Goal: Task Accomplishment & Management: Use online tool/utility

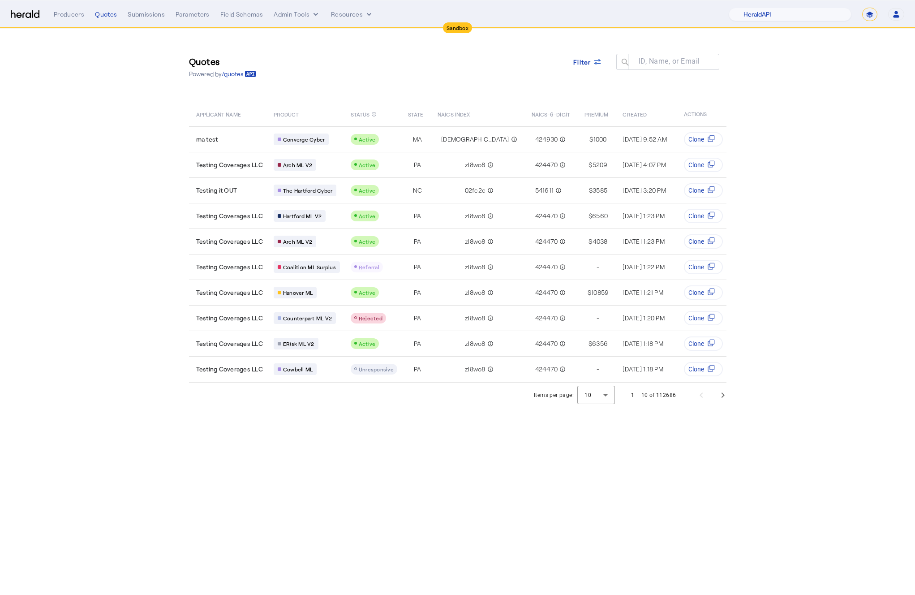
select select "pfm_2v8p_herald_api"
click at [798, 22] on nav "Sandbox Menu Producers Quotes Submissions Parameters Field Schemas Admin Tools …" at bounding box center [457, 14] width 915 height 28
click at [784, 11] on select "1Fort Acrisure Acturis Affinity Advisors Affinity Risk Agentero AmWins Anzen Ao…" at bounding box center [789, 14] width 123 height 13
click at [871, 16] on select "**********" at bounding box center [869, 14] width 15 height 13
select select "**********"
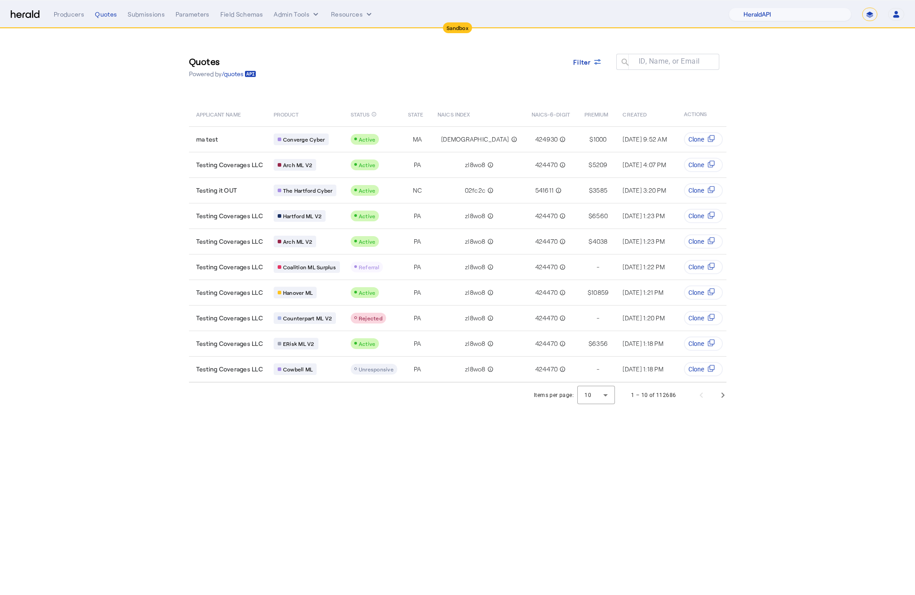
click at [862, 8] on select "**********" at bounding box center [869, 14] width 15 height 13
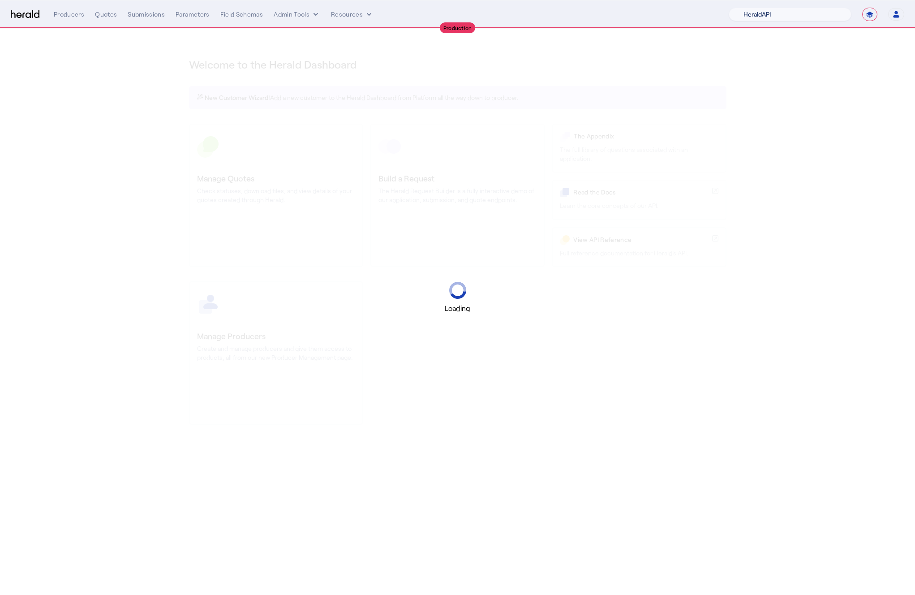
click at [774, 9] on select "1Fort Acrisure Acturis Affinity Advisors Affinity Risk Agentero AmWins Anzen Ao…" at bounding box center [789, 14] width 123 height 13
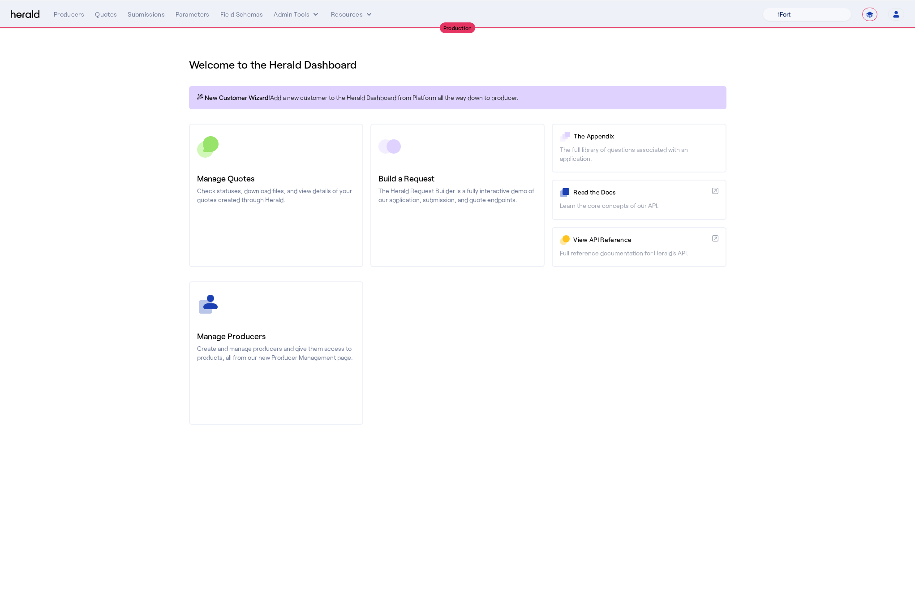
click at [817, 13] on select "1Fort Affinity Risk [PERSON_NAME] [PERSON_NAME] CRC Campus Coverage Citadel Fif…" at bounding box center [807, 14] width 89 height 13
click at [793, 17] on select "1Fort Affinity Risk [PERSON_NAME] [PERSON_NAME] CRC Campus Coverage Citadel Fif…" at bounding box center [807, 14] width 89 height 13
select select "pfm_h3db_crc"
click at [763, 8] on select "1Fort Affinity Risk [PERSON_NAME] [PERSON_NAME] CRC Campus Coverage Citadel Fif…" at bounding box center [807, 14] width 89 height 13
click at [140, 17] on div "Submissions" at bounding box center [146, 14] width 37 height 9
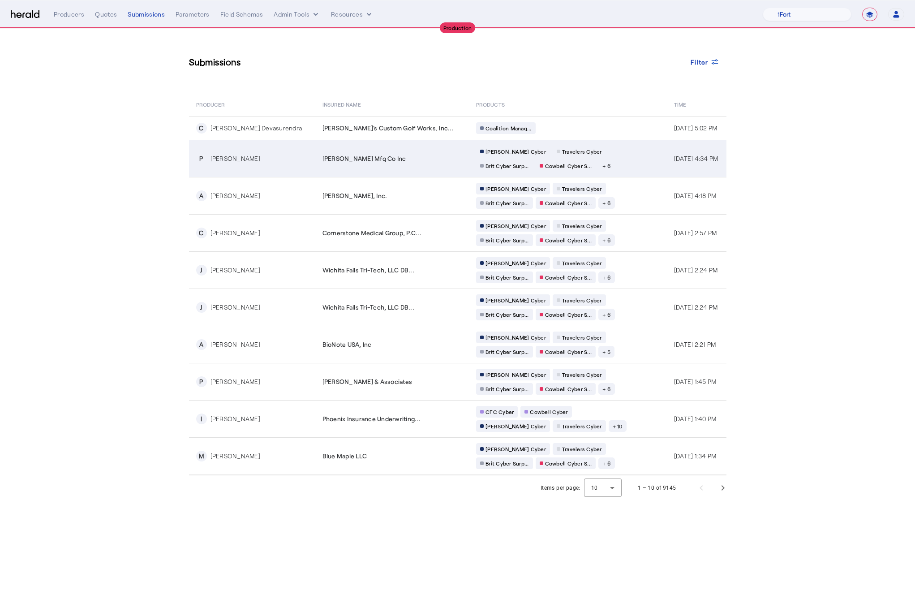
click at [407, 154] on div "[PERSON_NAME] Mfg Co Inc" at bounding box center [393, 158] width 143 height 9
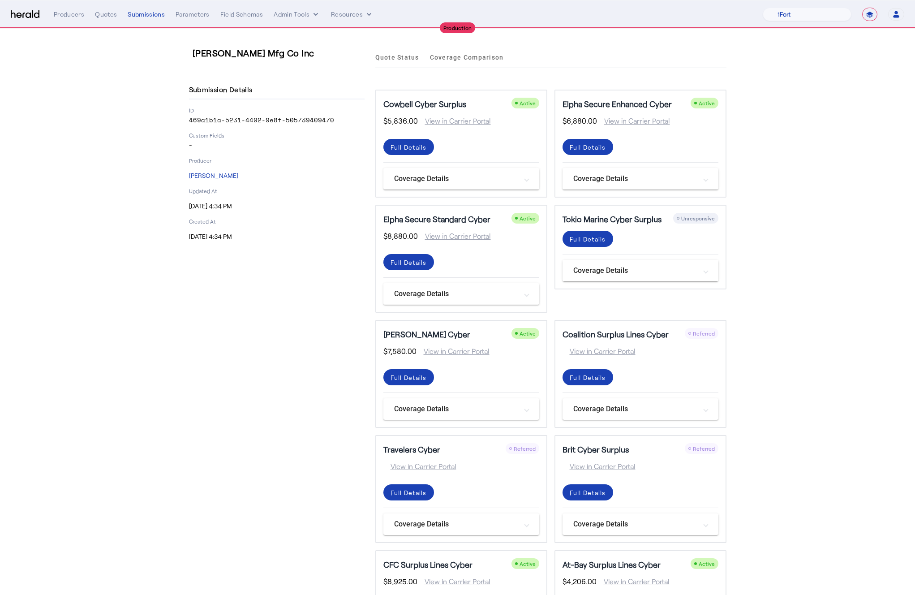
click at [525, 292] on span at bounding box center [527, 293] width 4 height 9
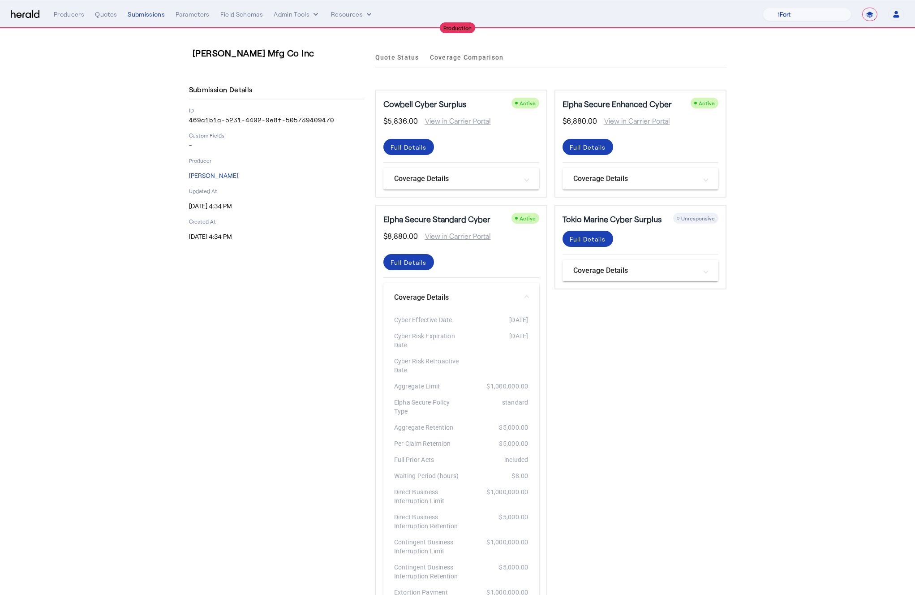
click at [526, 298] on span at bounding box center [527, 297] width 4 height 9
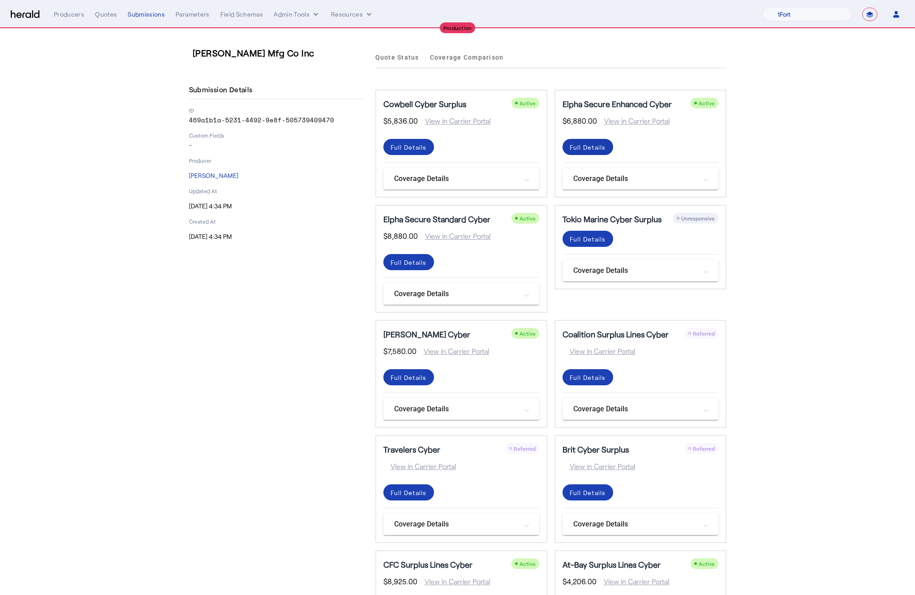
click at [578, 147] on div "Full Details" at bounding box center [588, 146] width 36 height 9
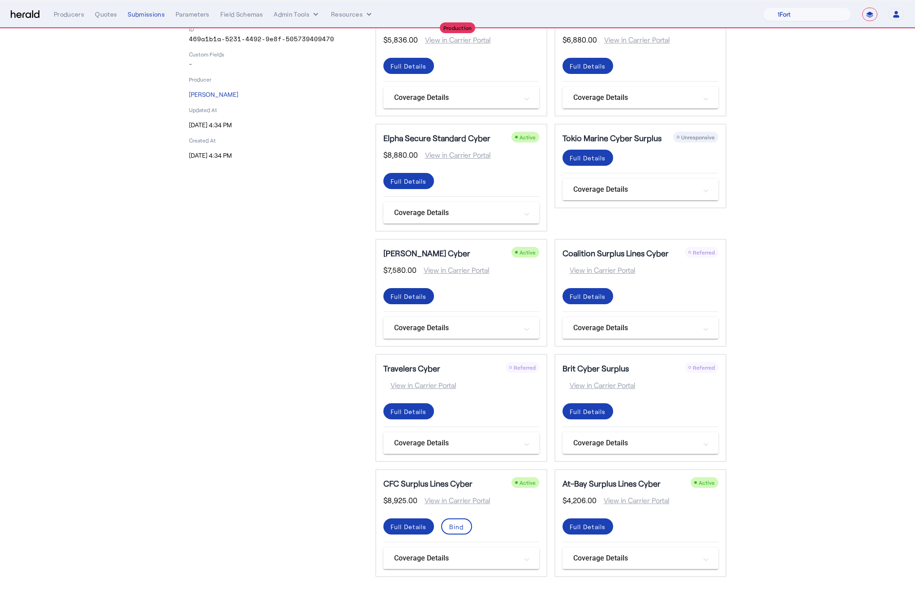
click at [407, 303] on span at bounding box center [408, 295] width 51 height 21
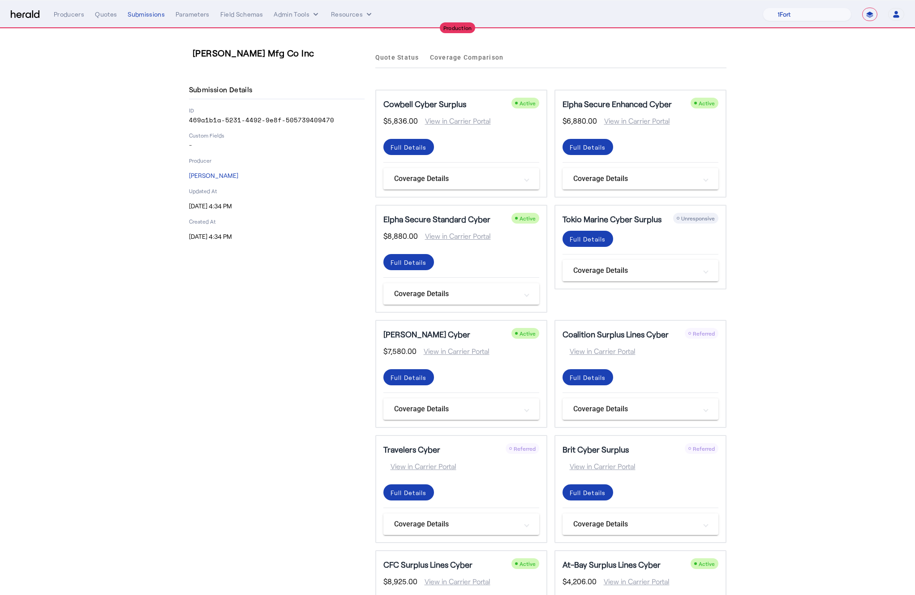
click at [450, 353] on span "View in Carrier Portal" at bounding box center [452, 351] width 73 height 11
click at [465, 334] on div "[PERSON_NAME] Cyber Active" at bounding box center [461, 334] width 156 height 13
click at [514, 382] on div "Full Details" at bounding box center [461, 381] width 156 height 24
click at [405, 379] on div "Full Details" at bounding box center [408, 377] width 36 height 9
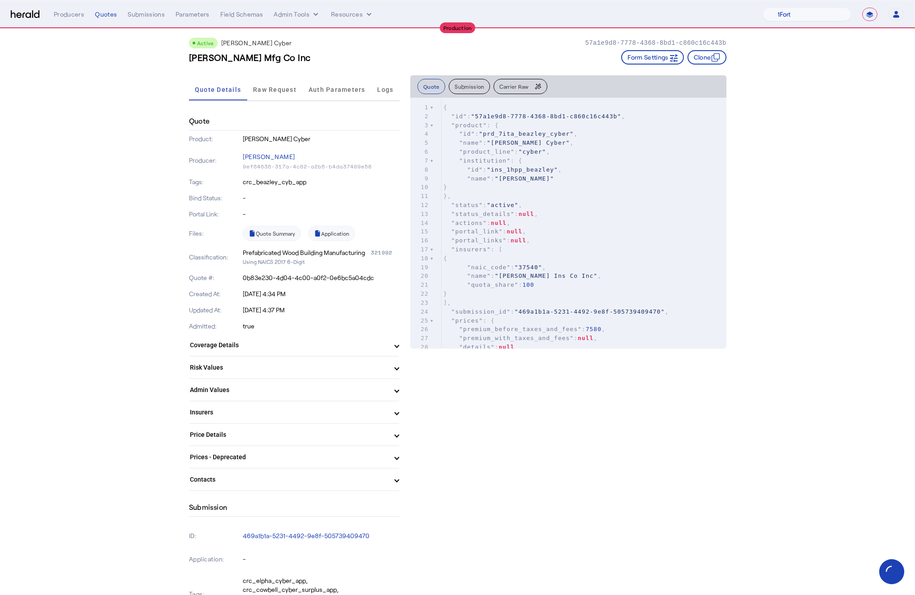
scroll to position [9, 0]
click at [235, 349] on mat-expansion-panel-header "Coverage Details" at bounding box center [294, 344] width 210 height 21
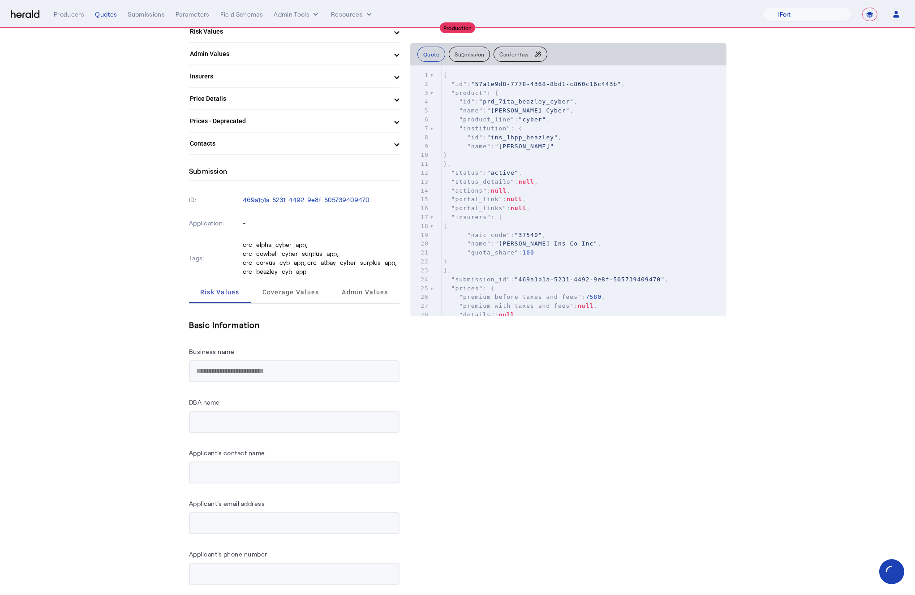
scroll to position [979, 0]
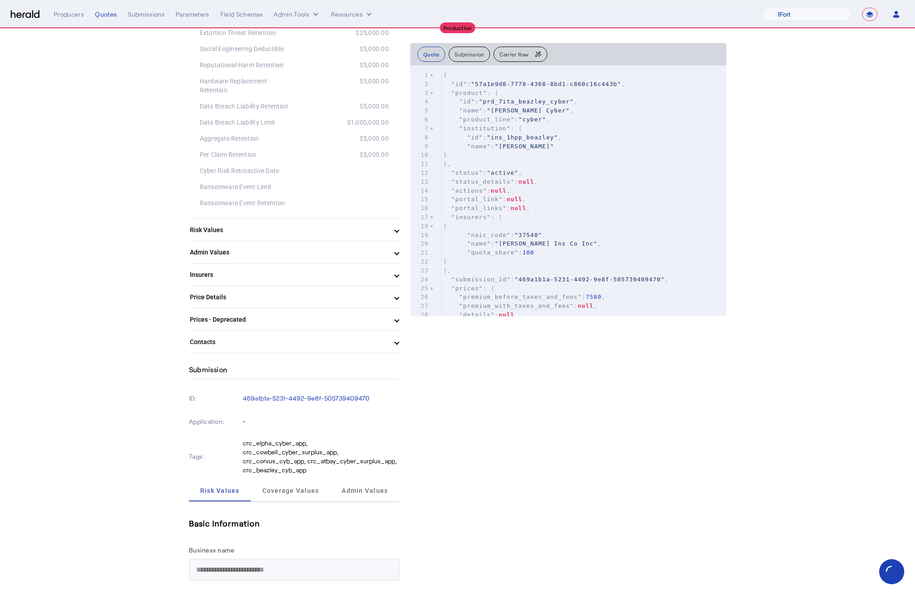
click at [216, 343] on mat-panel-title "Contacts" at bounding box center [289, 341] width 198 height 9
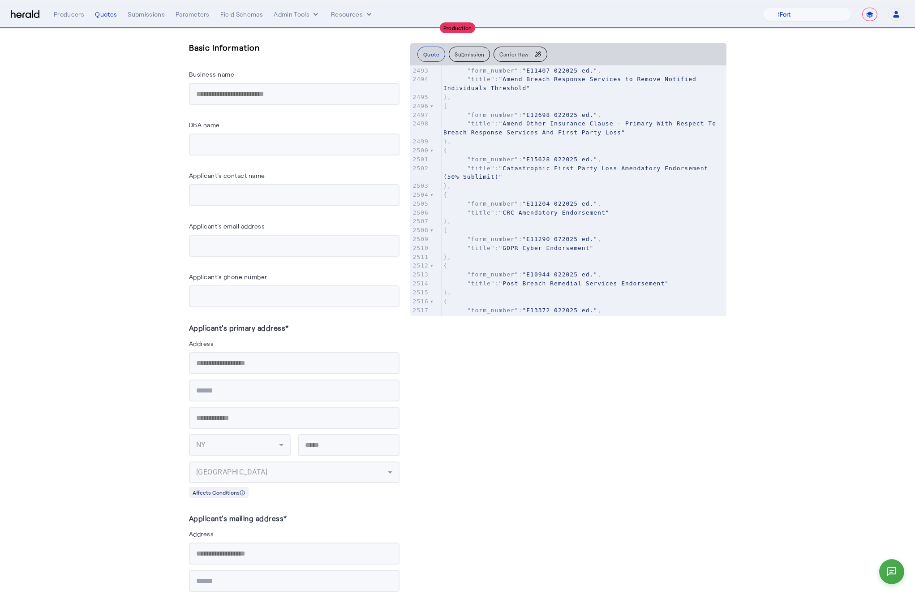
scroll to position [0, 0]
